Goal: Task Accomplishment & Management: Manage account settings

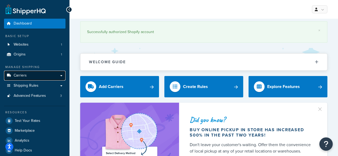
click at [21, 77] on span "Carriers" at bounding box center [20, 75] width 13 height 5
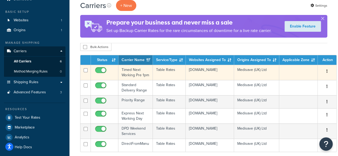
scroll to position [53, 0]
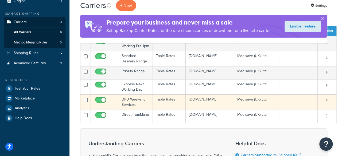
click at [98, 105] on input "checkbox" at bounding box center [101, 101] width 15 height 7
checkbox input "false"
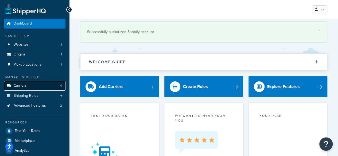
click at [22, 85] on span "Carriers" at bounding box center [20, 86] width 13 height 5
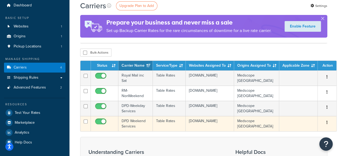
scroll to position [27, 0]
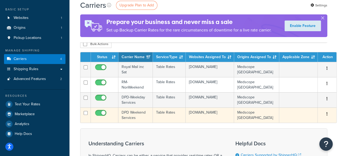
click at [98, 115] on input "checkbox" at bounding box center [101, 114] width 15 height 7
checkbox input "false"
